Goal: Task Accomplishment & Management: Complete application form

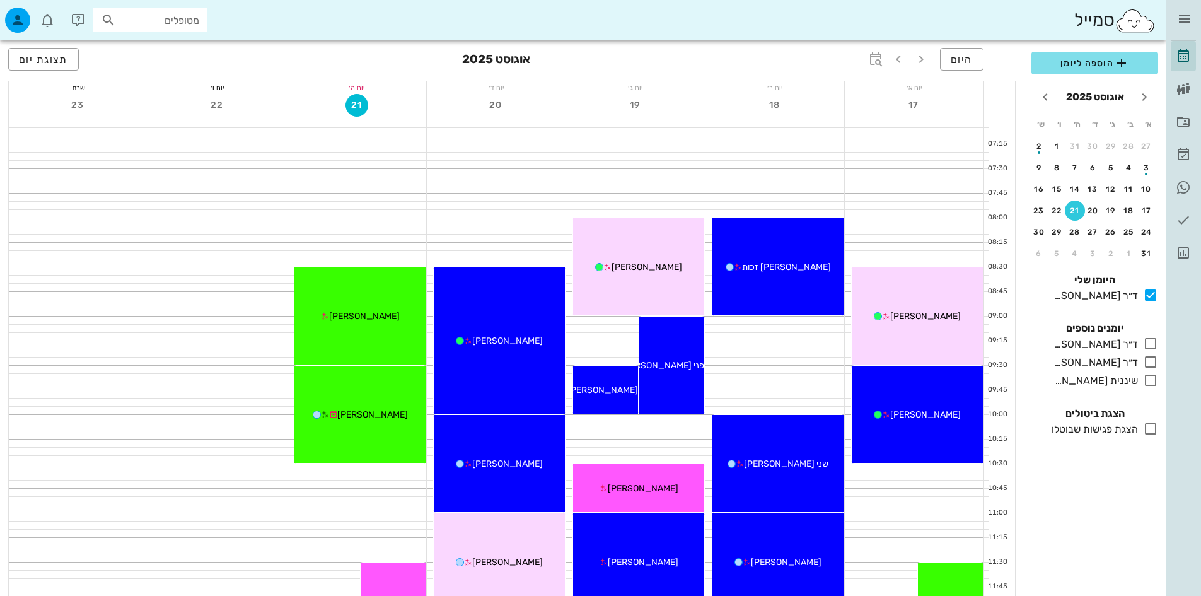
click at [187, 20] on input "מטופלים" at bounding box center [158, 20] width 81 height 16
type input "[PERSON_NAME]"
click at [187, 20] on input "text" at bounding box center [158, 20] width 81 height 16
click at [174, 21] on input "[PERSON_NAME]" at bounding box center [158, 20] width 81 height 16
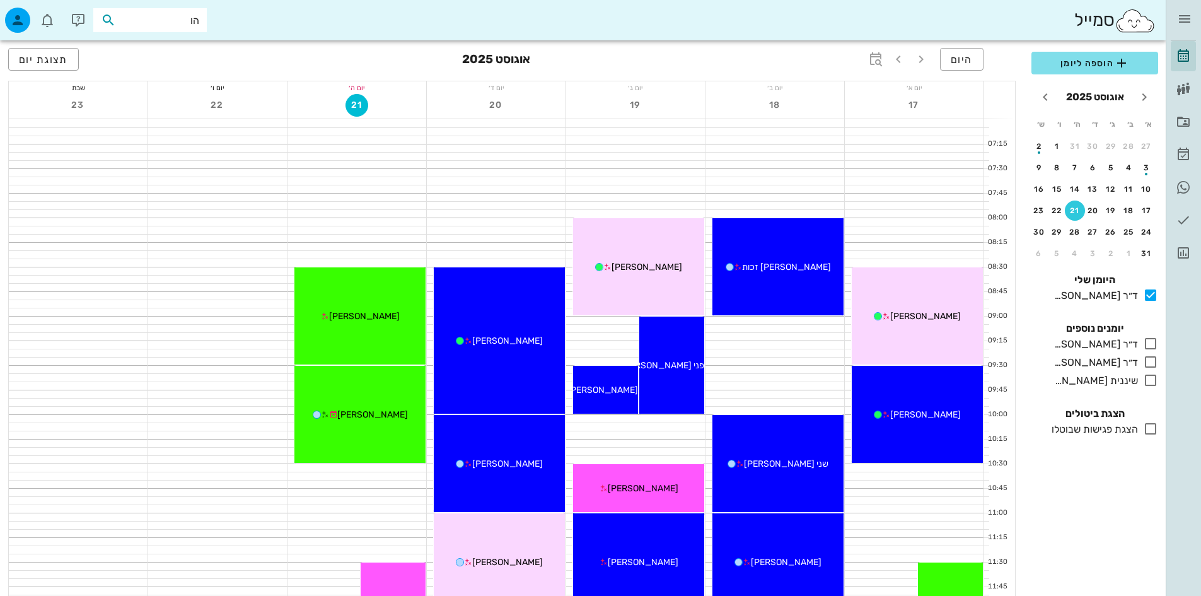
type input "הוד"
click at [166, 48] on div "[PERSON_NAME] זאערוב" at bounding box center [158, 48] width 139 height 10
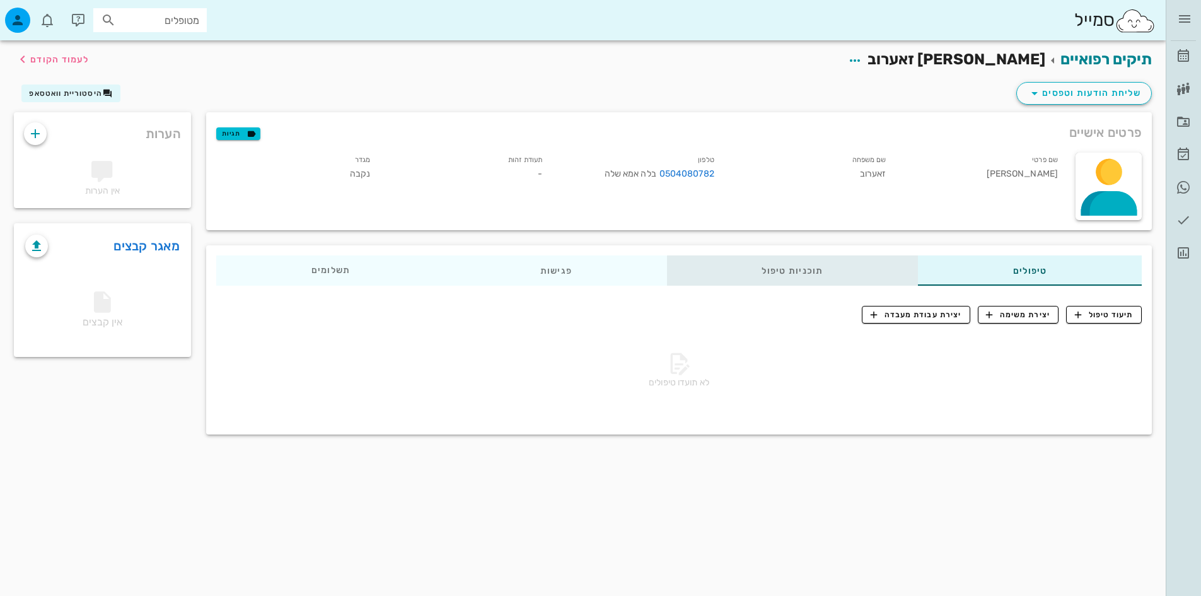
click at [831, 275] on div "תוכניות טיפול" at bounding box center [792, 270] width 251 height 30
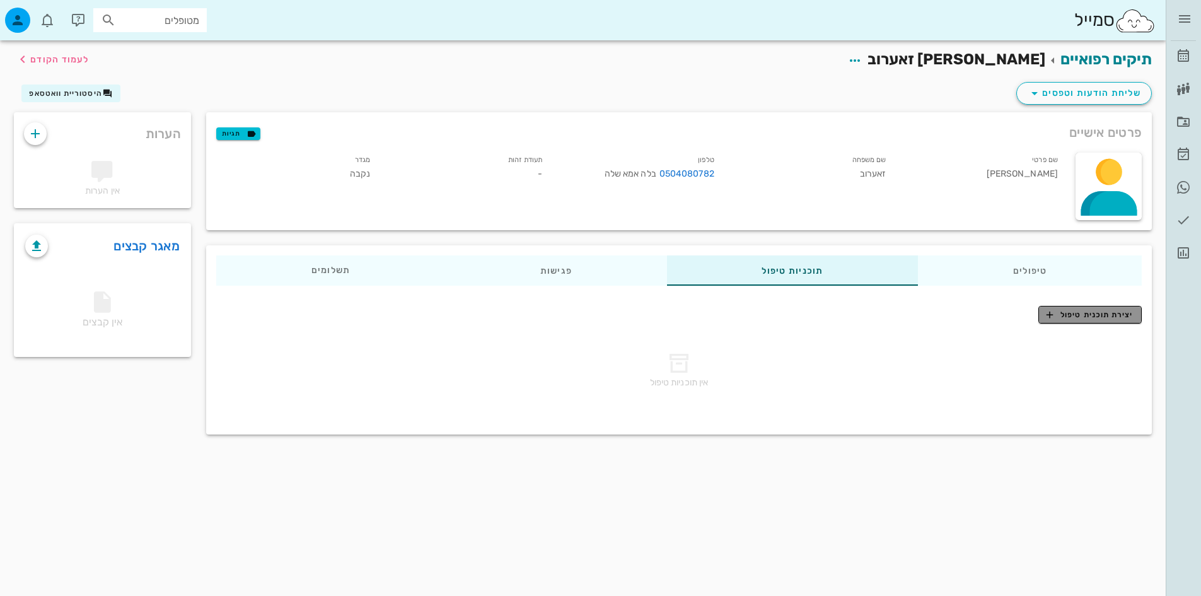
click at [1100, 312] on span "יצירת תוכנית טיפול" at bounding box center [1089, 314] width 86 height 11
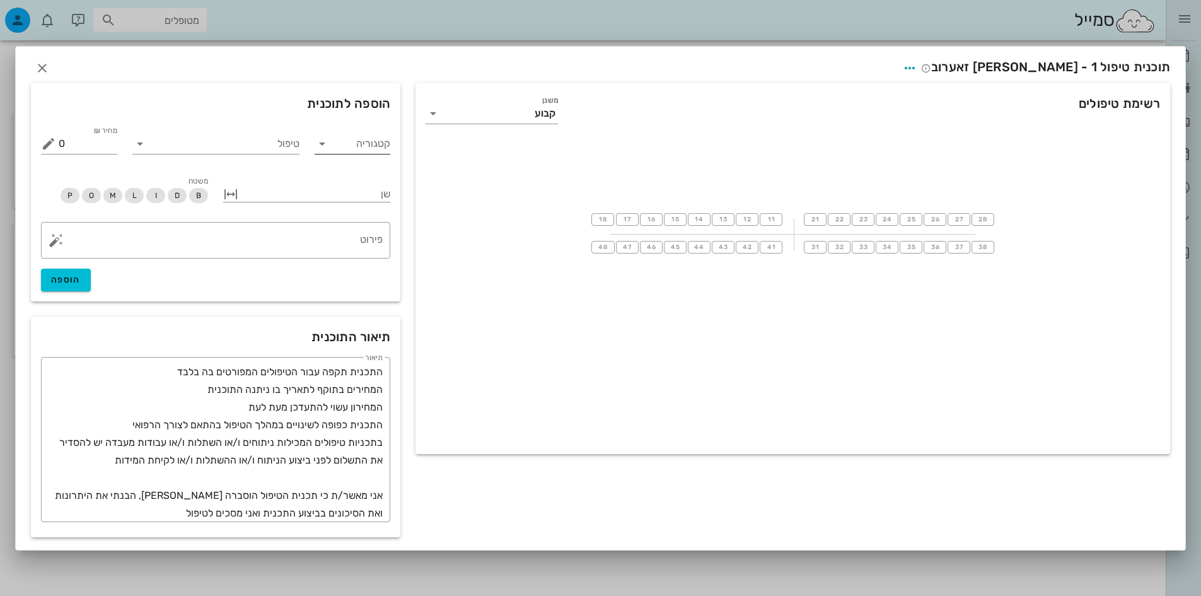
click at [333, 146] on div "קטגוריה" at bounding box center [352, 144] width 76 height 20
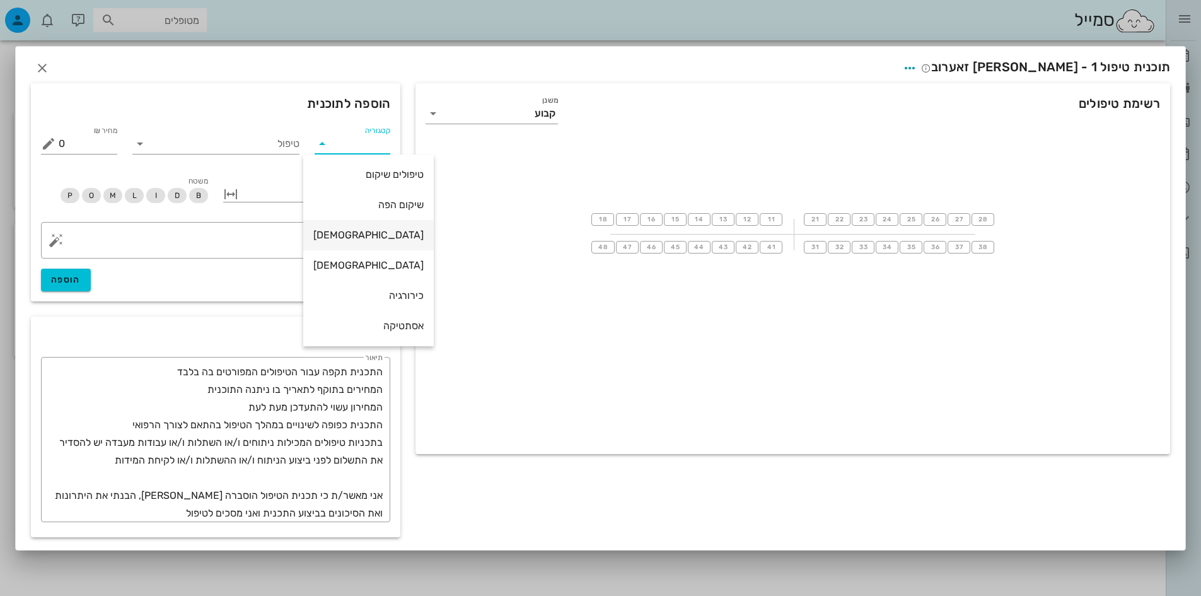
click at [367, 233] on div "[DEMOGRAPHIC_DATA]" at bounding box center [368, 235] width 110 height 12
type input "[DEMOGRAPHIC_DATA]"
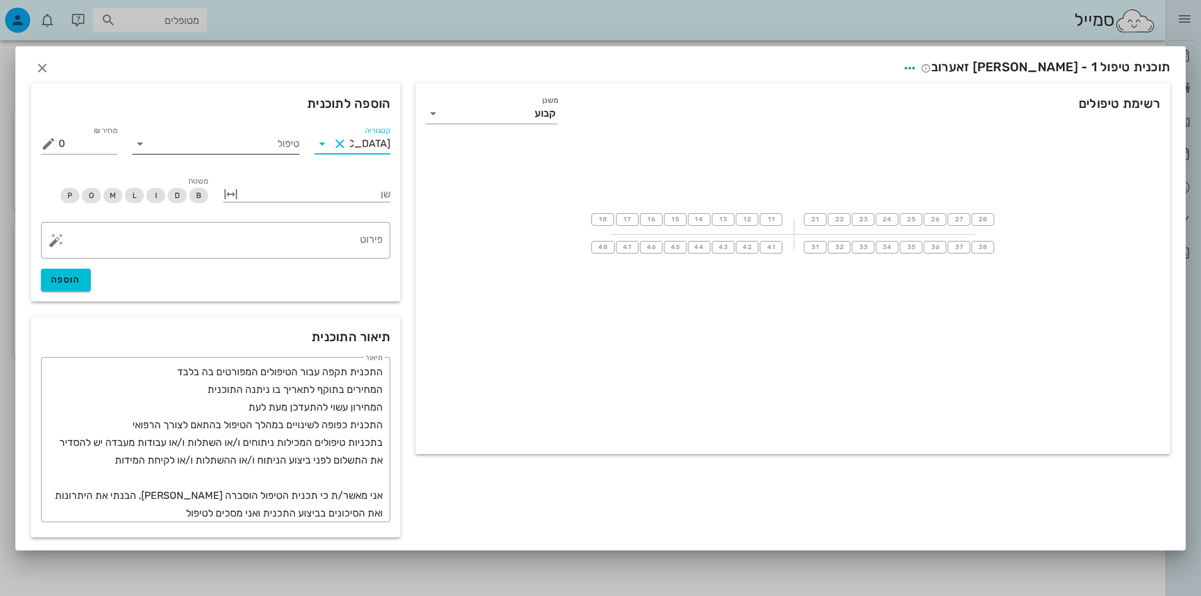
click at [263, 147] on input "טיפול" at bounding box center [224, 144] width 149 height 20
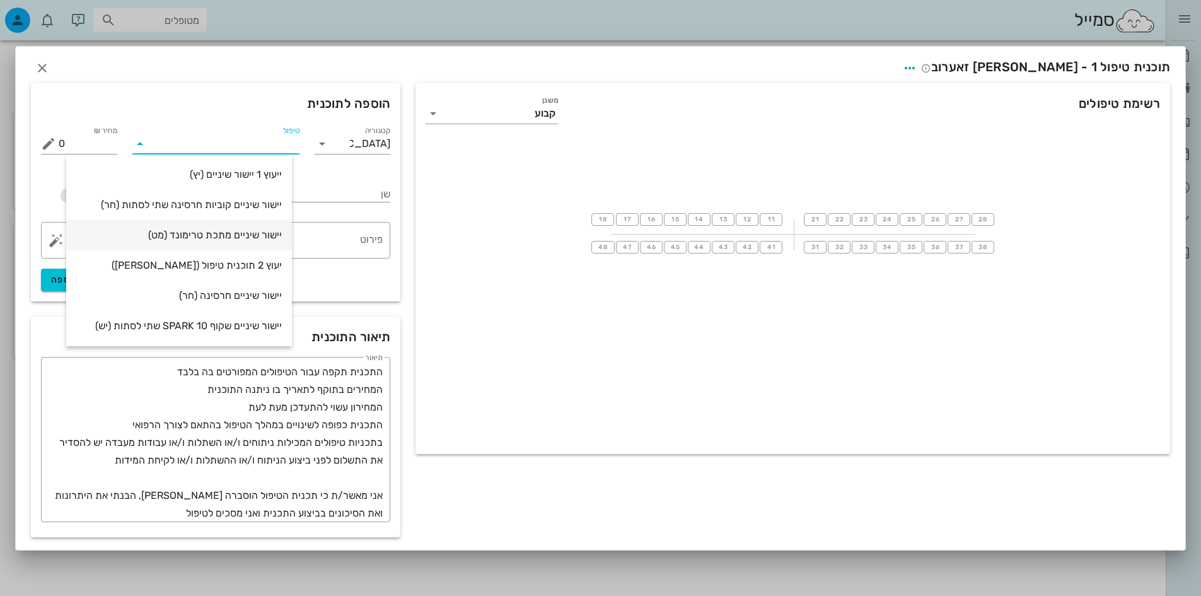
click at [262, 238] on div "יישור שיניים מתכת טרימונד (מט)" at bounding box center [178, 235] width 205 height 12
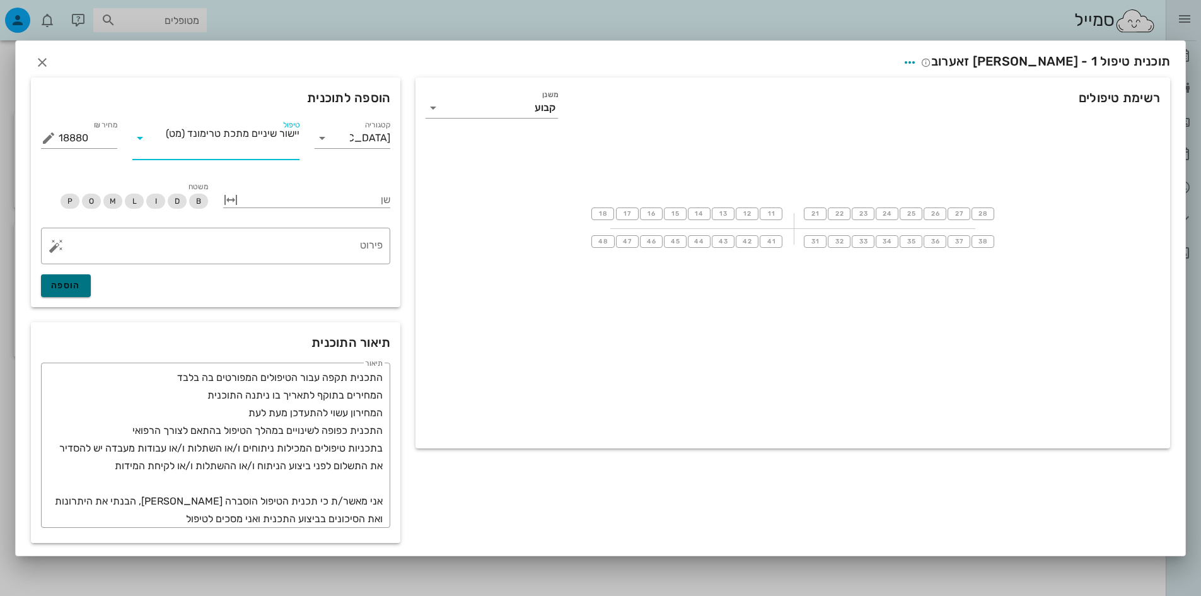
click at [84, 286] on button "הוספה" at bounding box center [66, 285] width 50 height 23
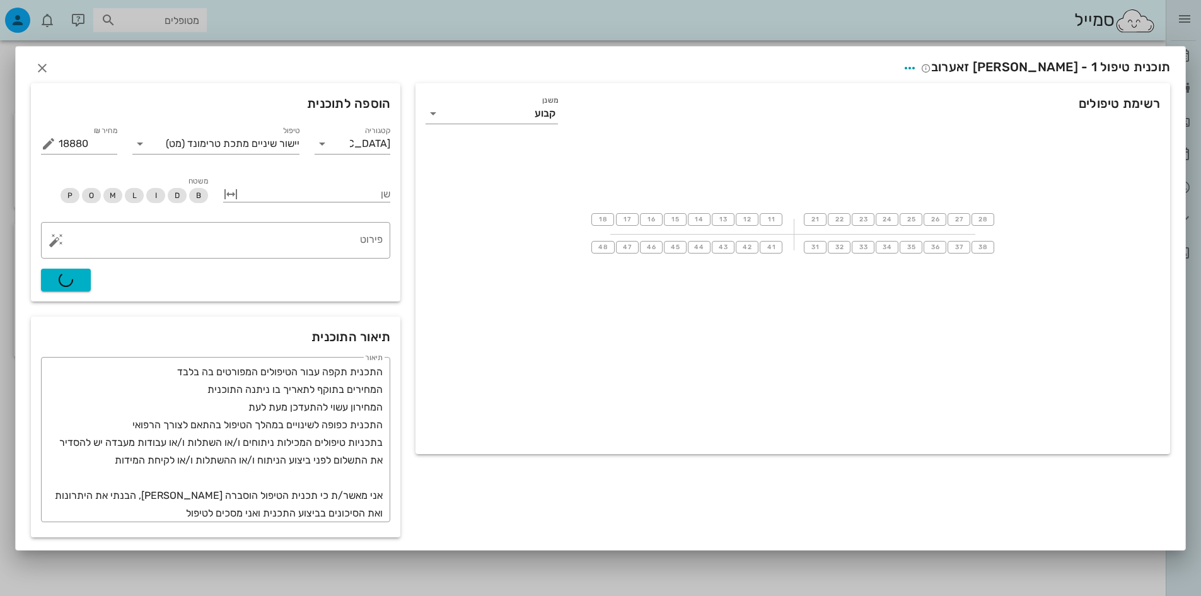
type input "0"
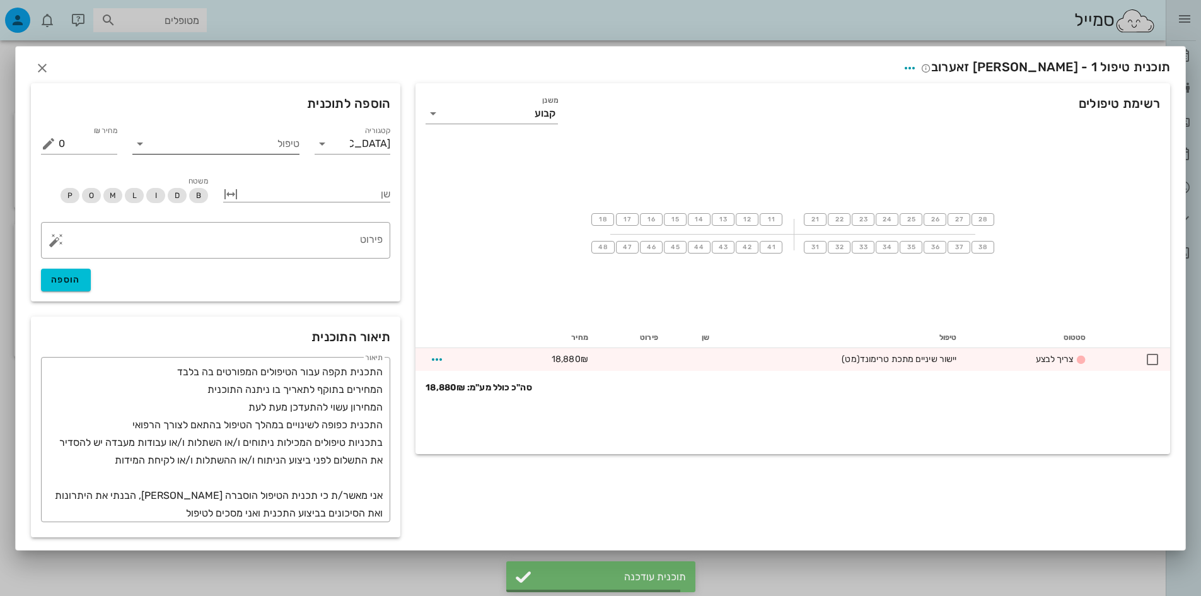
click at [246, 148] on input "טיפול" at bounding box center [224, 144] width 149 height 20
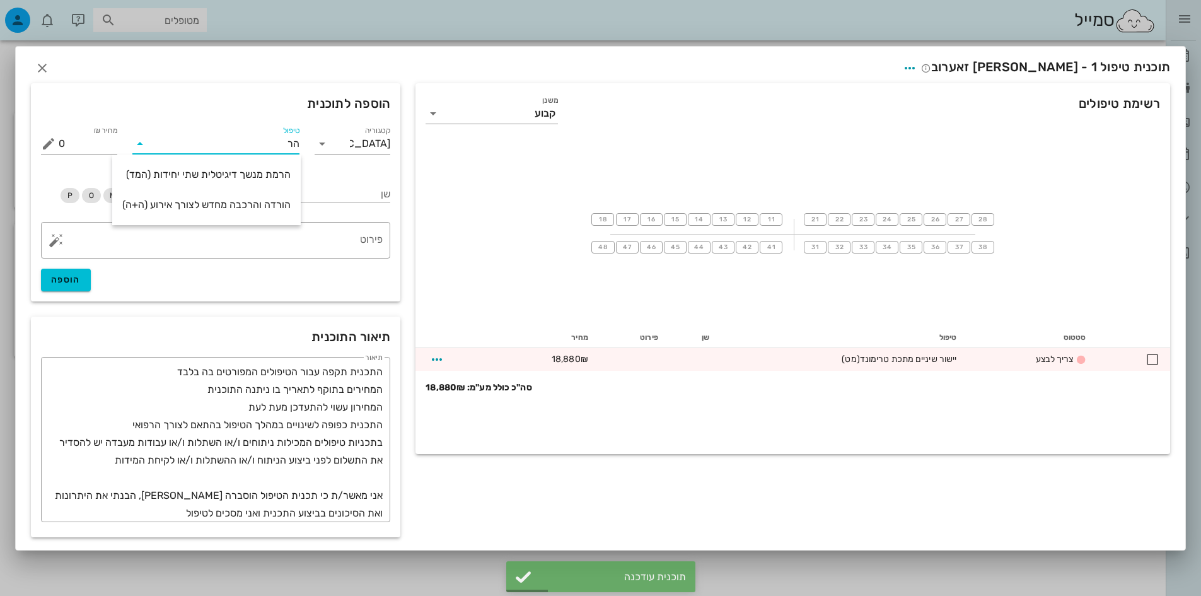
type input "ה"
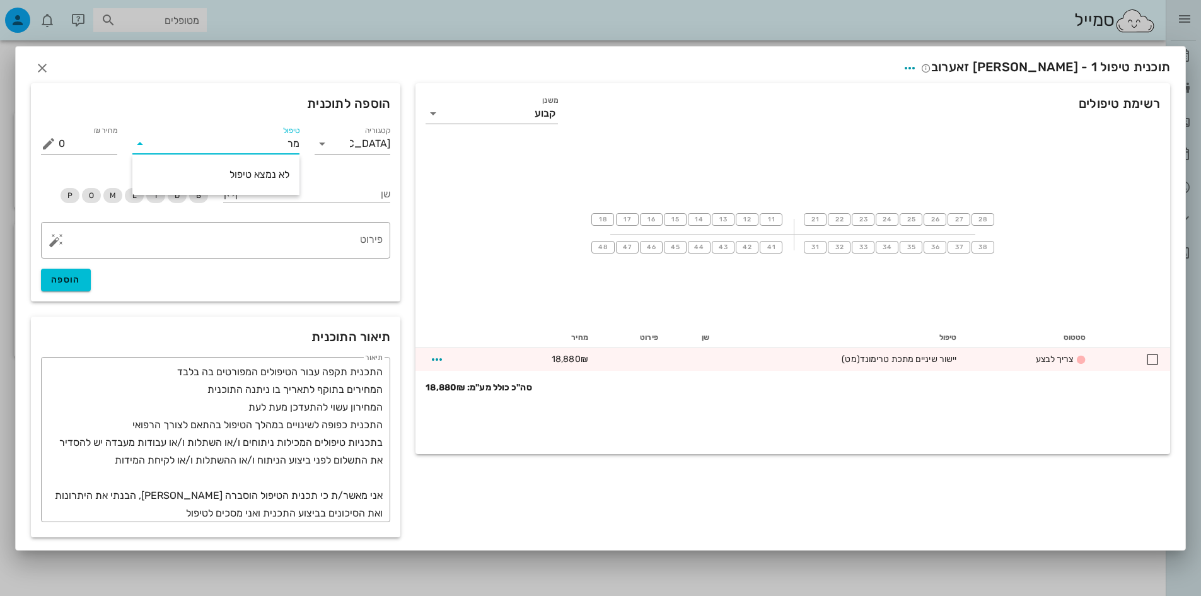
click at [255, 156] on div "לא נמצא טיפול" at bounding box center [215, 174] width 167 height 40
click at [267, 144] on input "מר" at bounding box center [224, 144] width 149 height 20
type input "h"
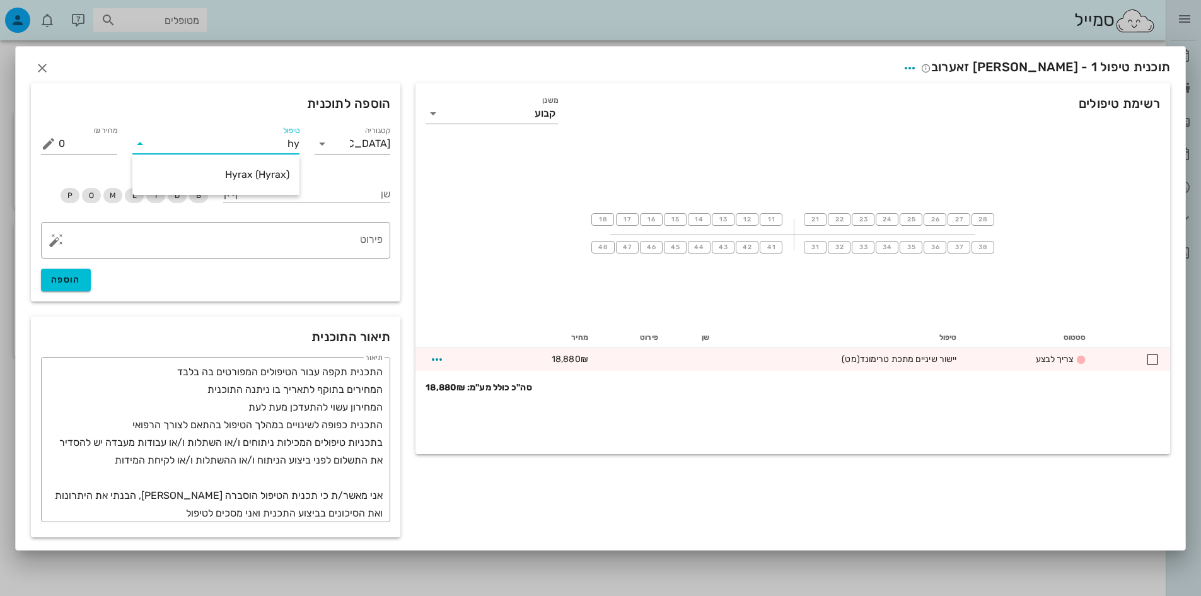
type input "h"
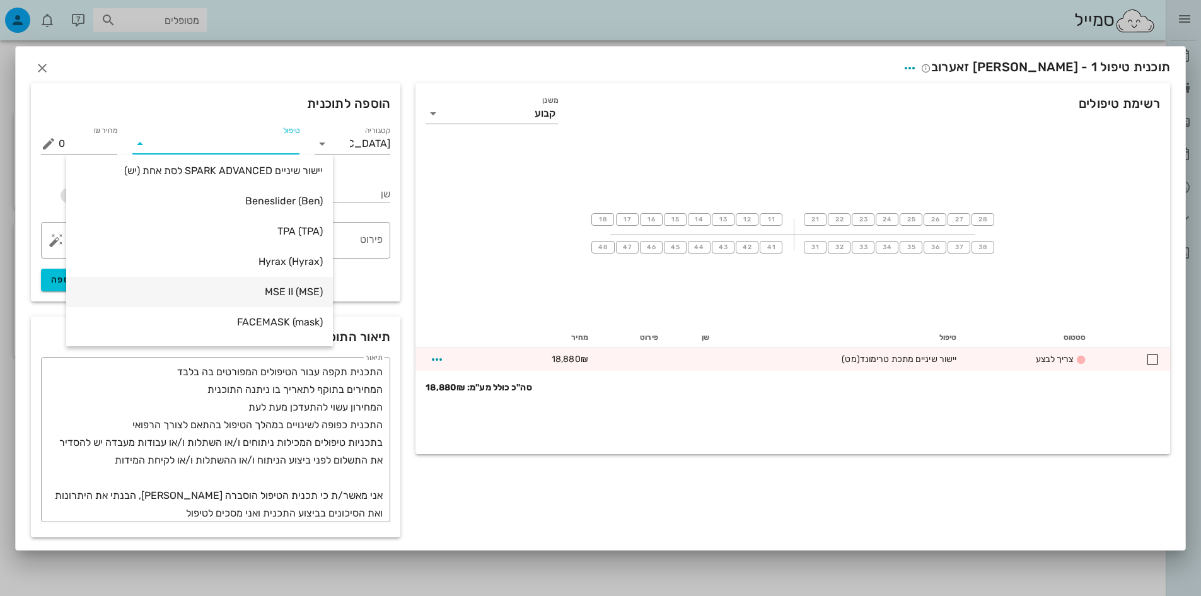
scroll to position [368, 0]
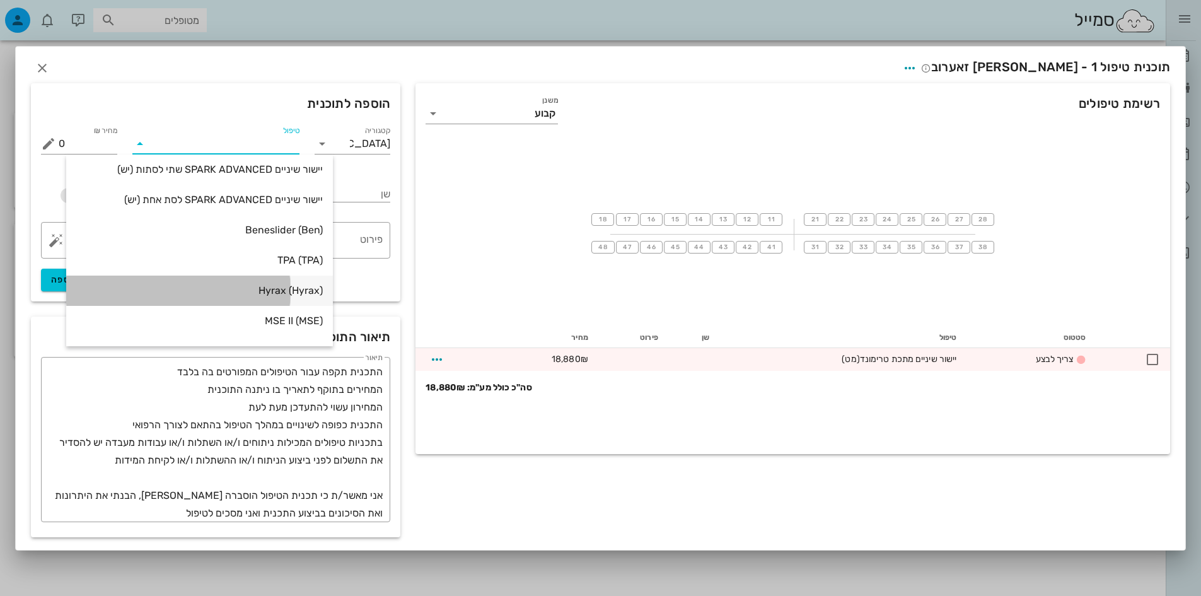
click at [263, 288] on div "Hyrax (Hyrax)" at bounding box center [199, 290] width 246 height 12
type input "4956"
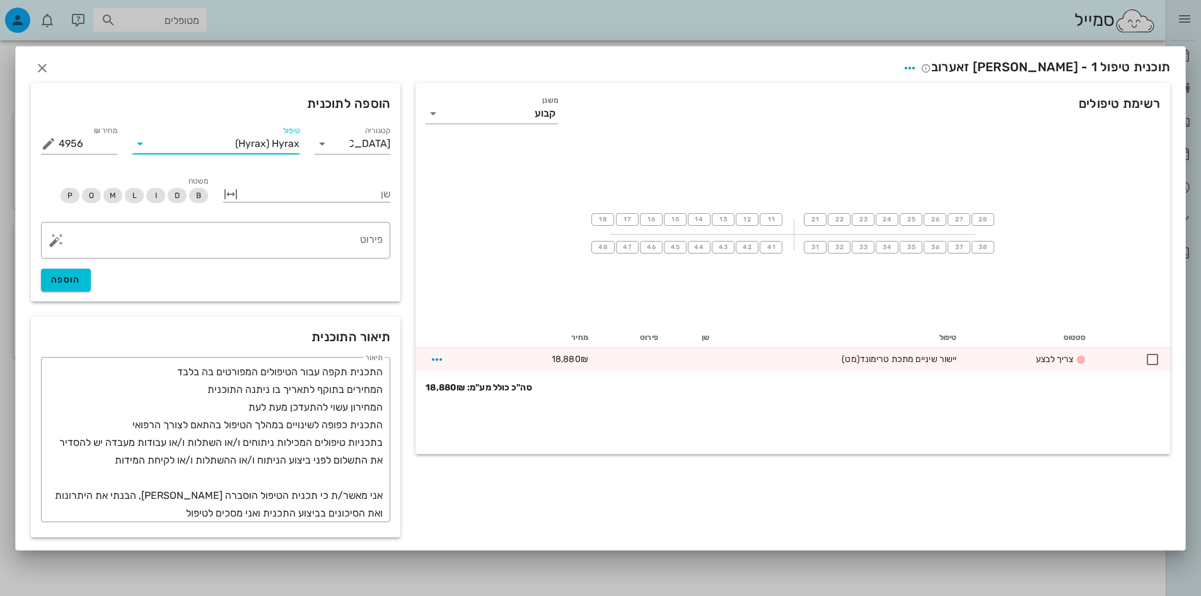
click at [272, 146] on span "Hyrax" at bounding box center [286, 143] width 28 height 11
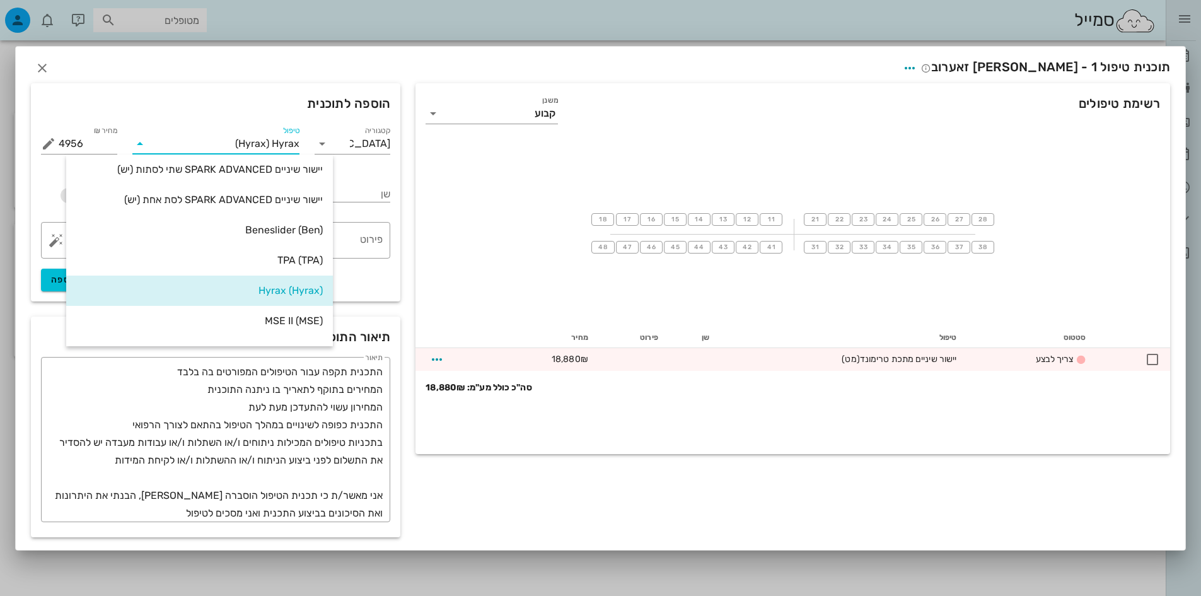
click at [377, 171] on div "שן" at bounding box center [307, 190] width 182 height 48
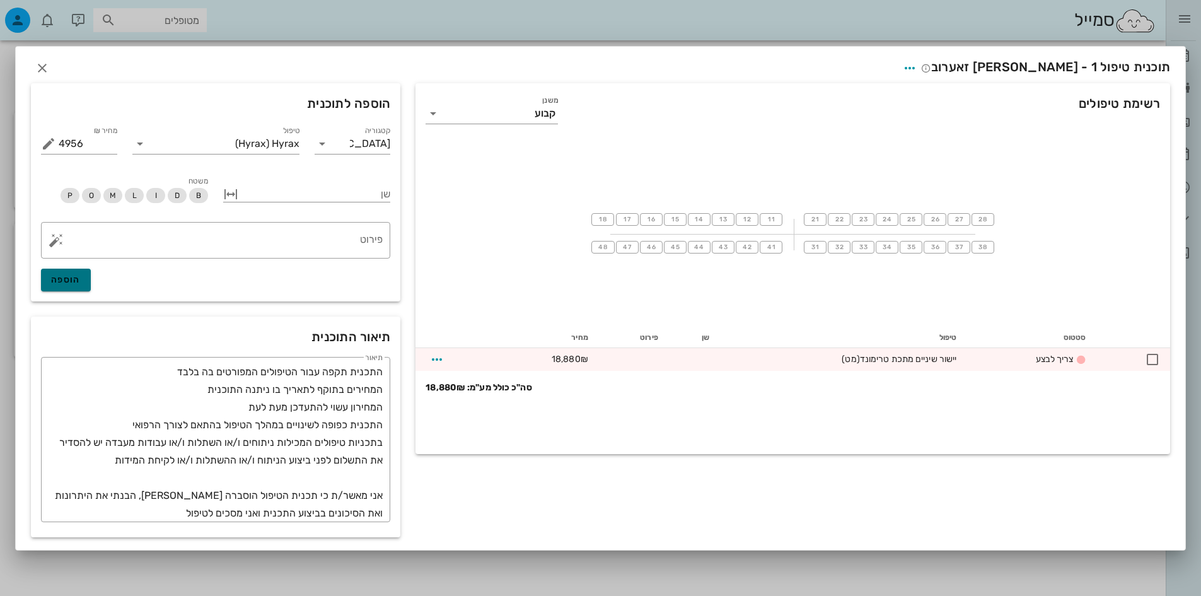
click at [80, 277] on span "הוספה" at bounding box center [66, 279] width 30 height 11
type input "0"
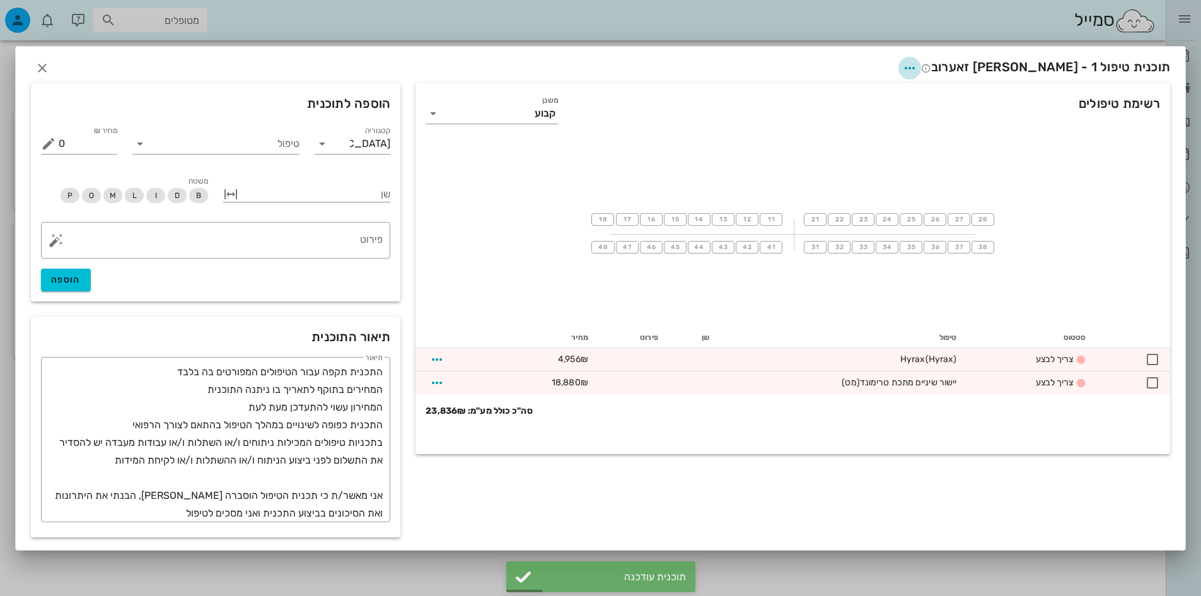
click at [917, 65] on icon "button" at bounding box center [909, 68] width 15 height 15
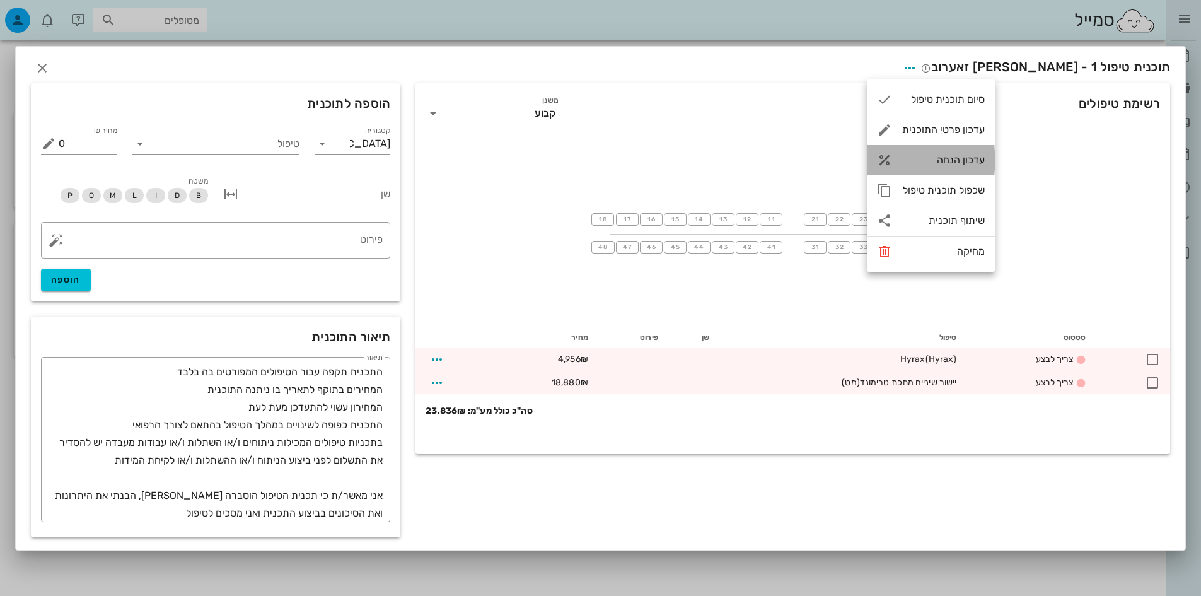
click at [957, 164] on div "עדכון הנחה" at bounding box center [943, 160] width 83 height 12
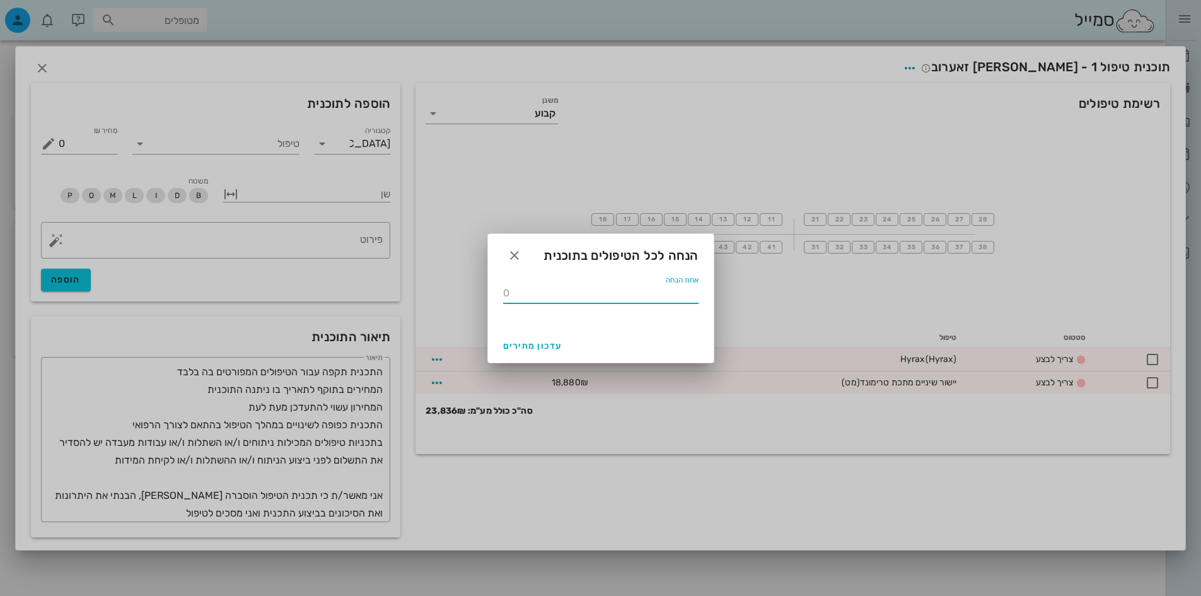
click at [671, 297] on input "אחוז הנחה" at bounding box center [600, 293] width 195 height 20
type input "10"
click at [527, 346] on span "עדכון מחירים" at bounding box center [532, 345] width 59 height 11
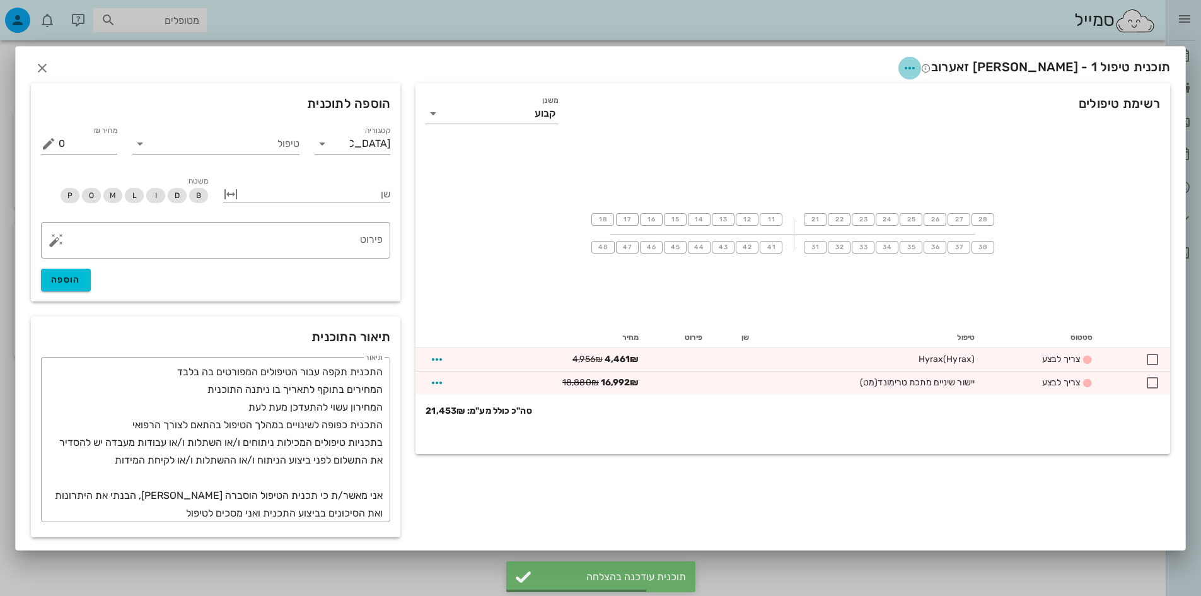
click at [917, 61] on icon "button" at bounding box center [909, 68] width 15 height 15
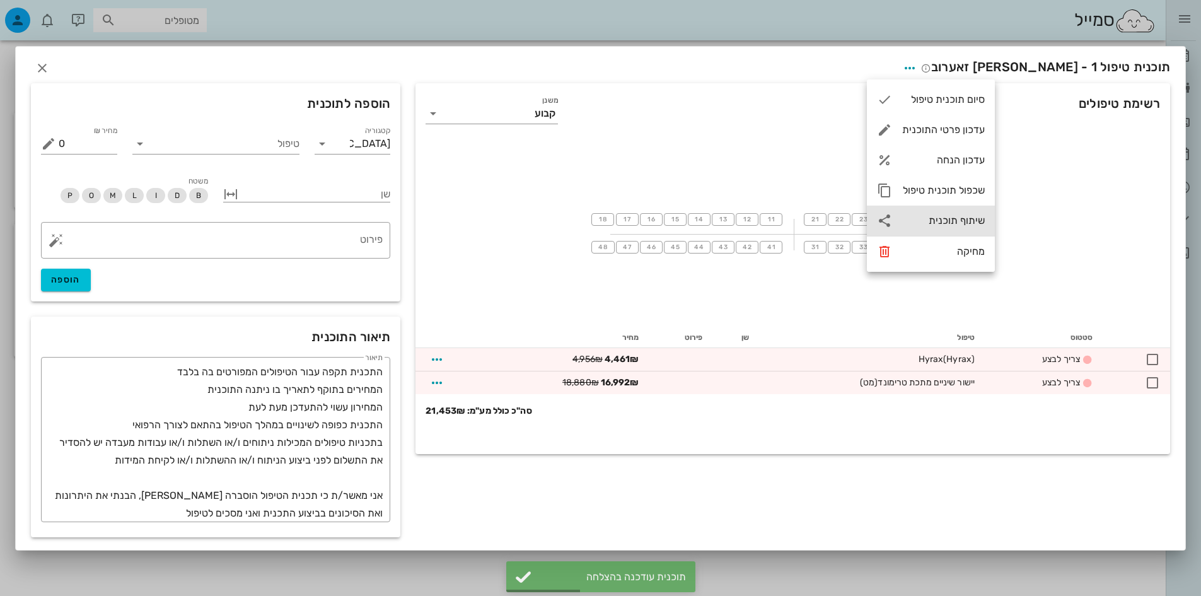
click at [954, 221] on div "שיתוף תוכנית" at bounding box center [943, 220] width 83 height 12
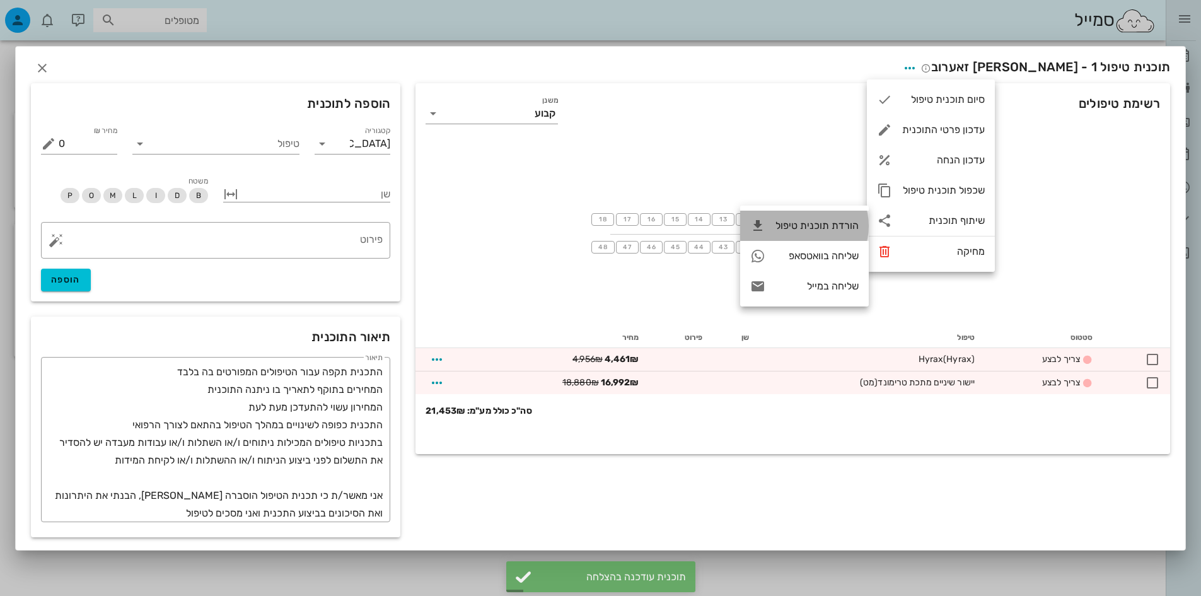
click at [823, 224] on div "הורדת תוכנית טיפול" at bounding box center [816, 225] width 83 height 12
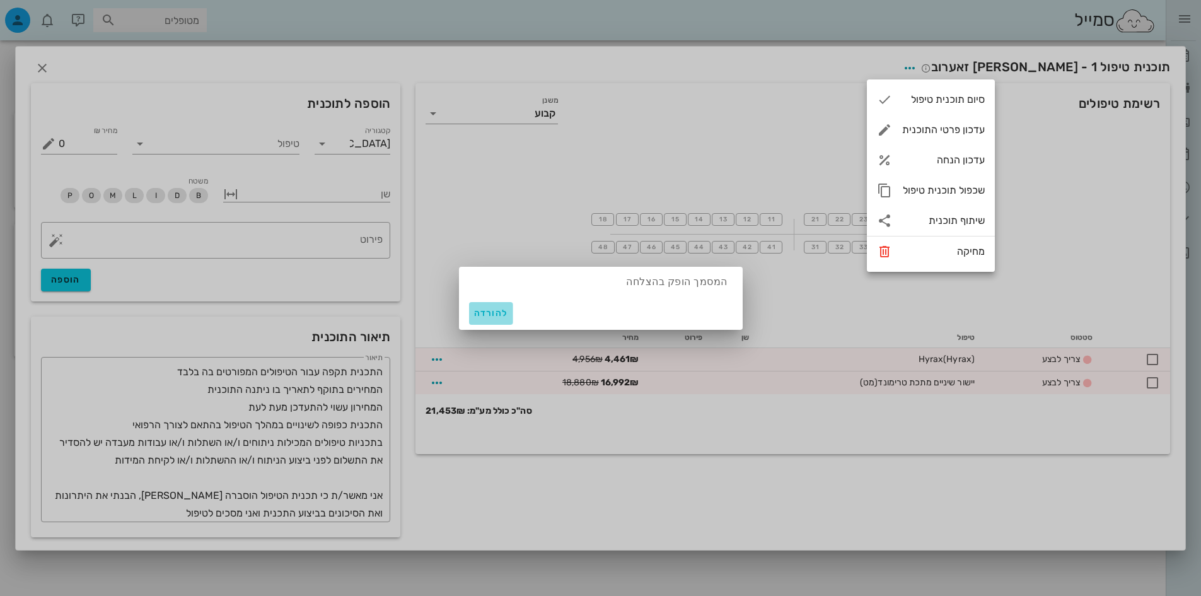
click at [480, 315] on span "להורדה" at bounding box center [491, 313] width 34 height 11
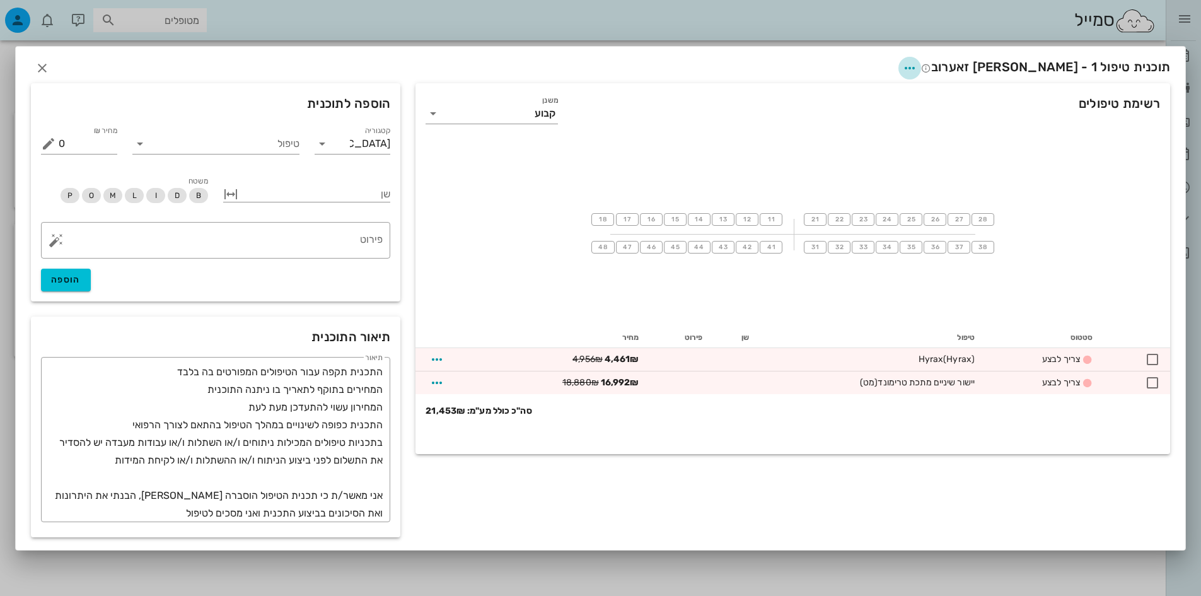
click at [917, 66] on icon "button" at bounding box center [909, 68] width 15 height 15
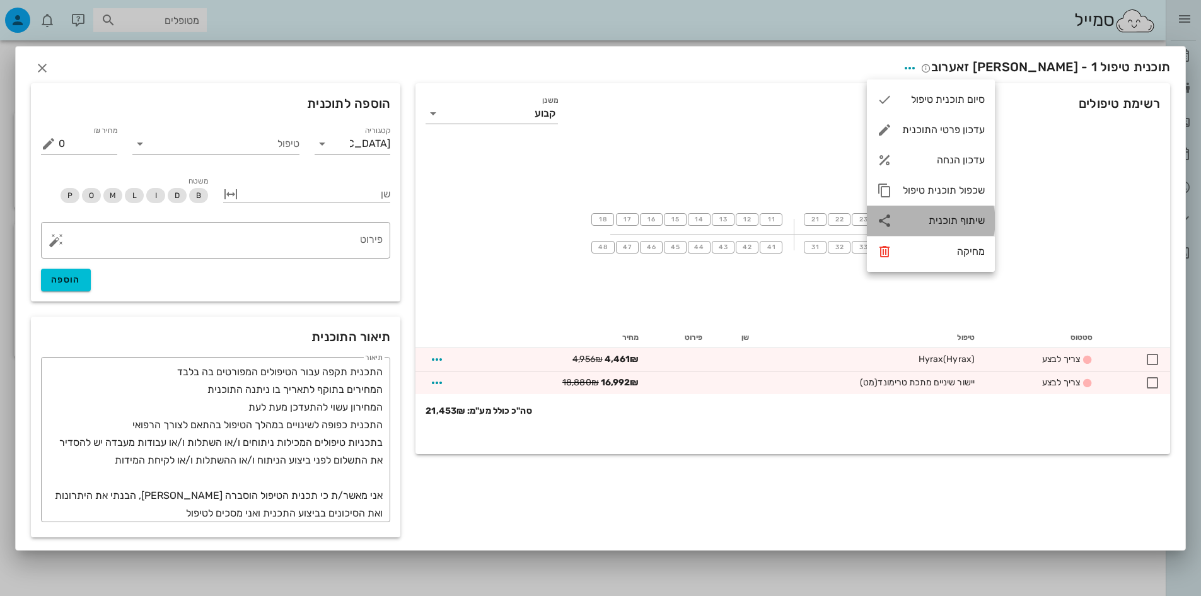
click at [964, 218] on div "שיתוף תוכנית" at bounding box center [943, 220] width 83 height 12
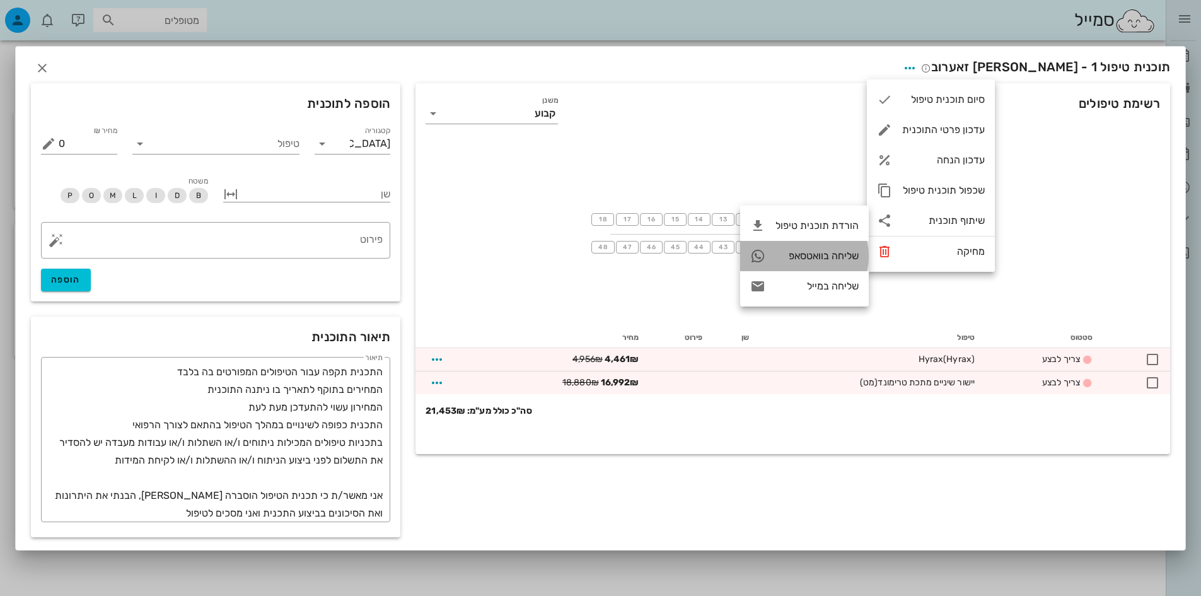
click at [826, 258] on div "שליחה בוואטסאפ" at bounding box center [816, 256] width 83 height 12
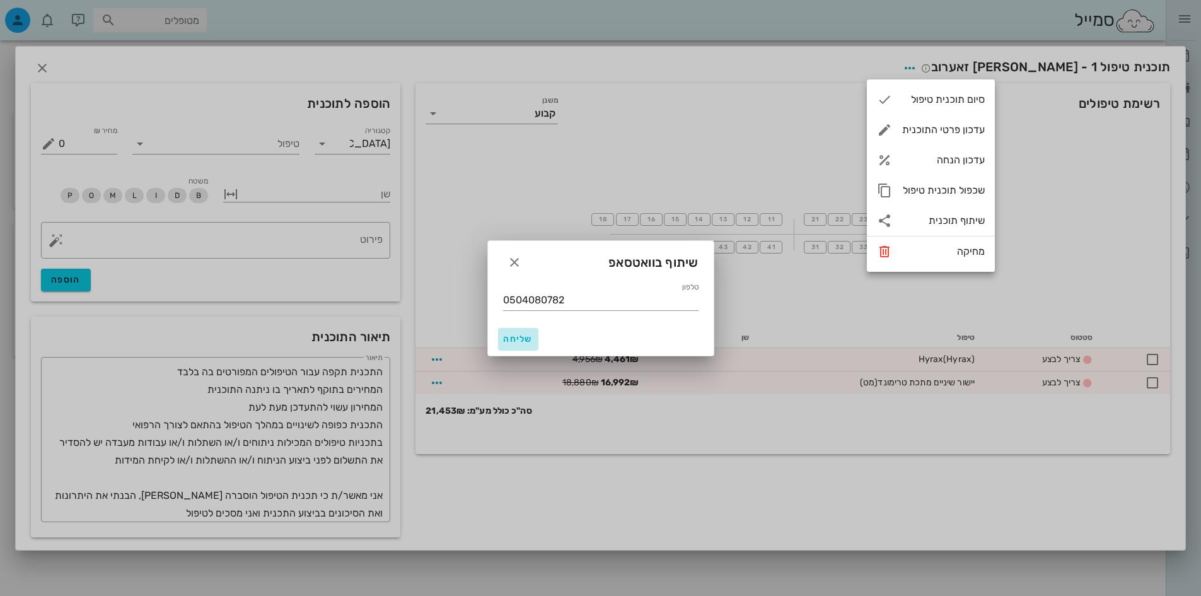
click at [513, 337] on span "שליחה" at bounding box center [518, 338] width 30 height 11
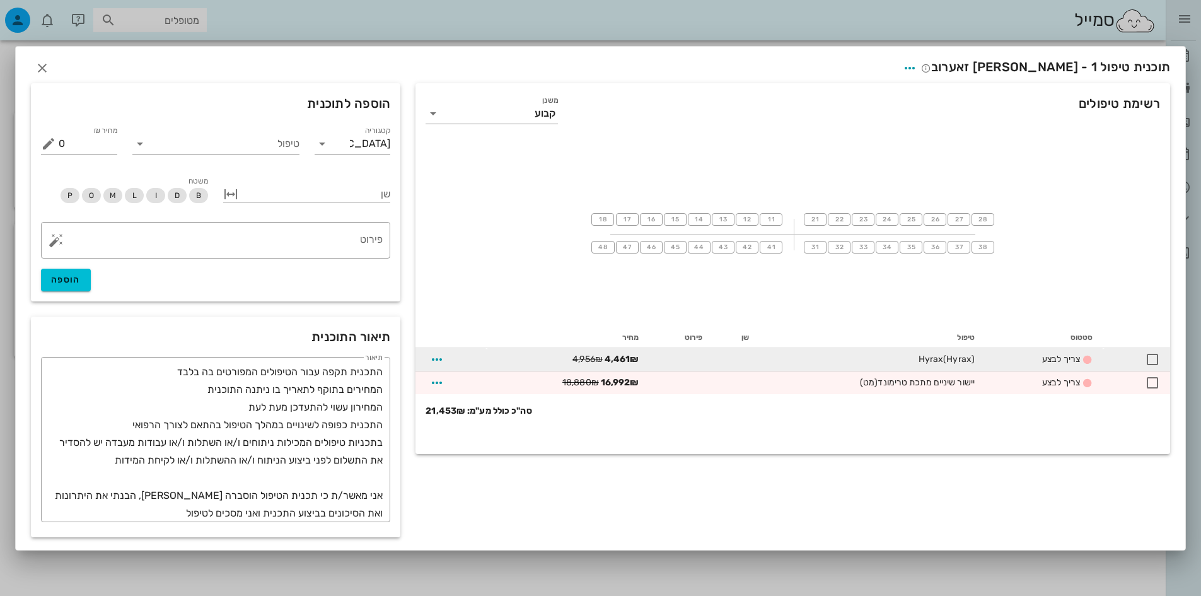
drag, startPoint x: 906, startPoint y: 350, endPoint x: 983, endPoint y: 350, distance: 76.9
click at [983, 350] on tr "צריך לבצע Hyrax (Hyrax) 4,956₪ 4,461₪" at bounding box center [792, 359] width 754 height 23
click at [1075, 362] on span "צריך לבצע" at bounding box center [1061, 359] width 38 height 11
